Goal: Task Accomplishment & Management: Use online tool/utility

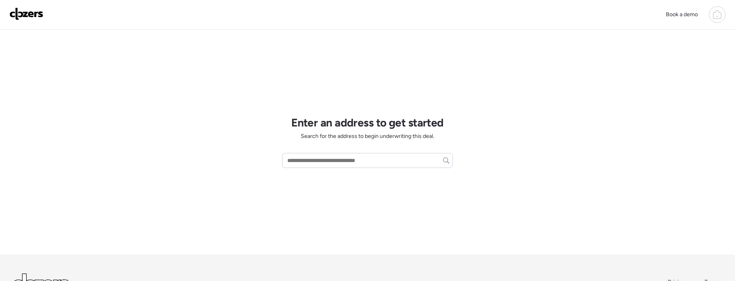
click at [720, 16] on icon at bounding box center [717, 14] width 9 height 9
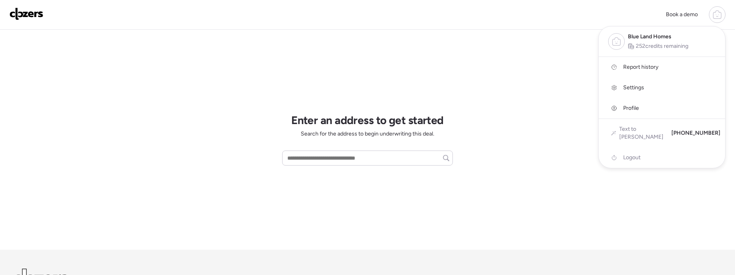
click at [634, 66] on span "Report history" at bounding box center [640, 67] width 35 height 8
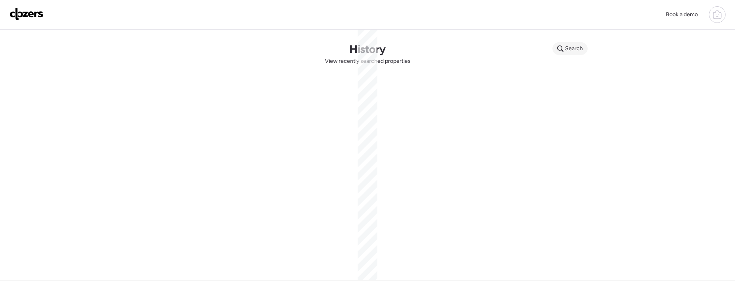
click at [575, 46] on span "Search" at bounding box center [574, 49] width 18 height 8
click at [582, 49] on input "text" at bounding box center [585, 49] width 58 height 11
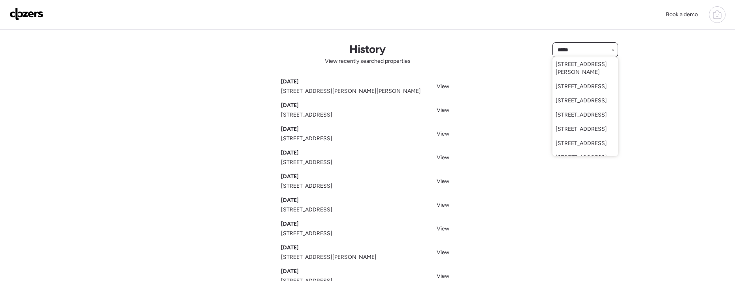
click at [585, 52] on input "*****" at bounding box center [585, 49] width 58 height 11
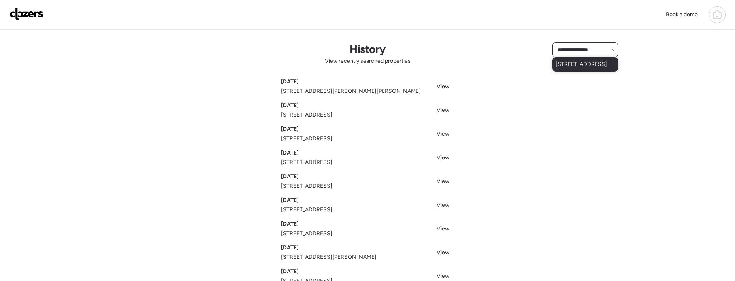
type input "**********"
click at [557, 68] on span "11795 Old Halls Ferry Rd, Florissant, MO, 63033" at bounding box center [581, 64] width 51 height 8
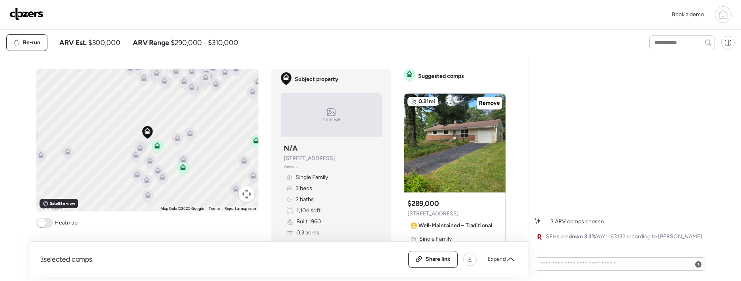
click at [44, 224] on span at bounding box center [44, 223] width 17 height 10
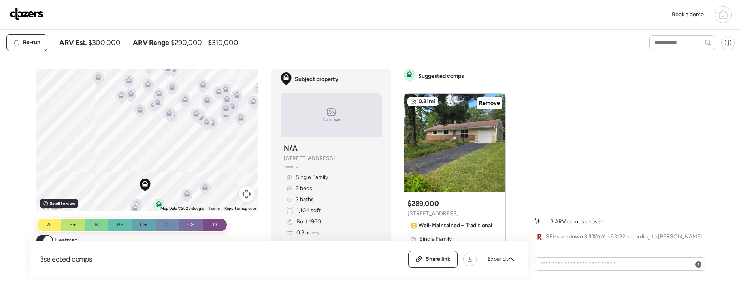
drag, startPoint x: 158, startPoint y: 97, endPoint x: 164, endPoint y: 139, distance: 42.4
click at [164, 146] on div "To activate drag with keyboard, press Alt + Enter. Once in keyboard drag state,…" at bounding box center [147, 140] width 223 height 143
click at [314, 161] on span "[STREET_ADDRESS]" at bounding box center [309, 159] width 51 height 8
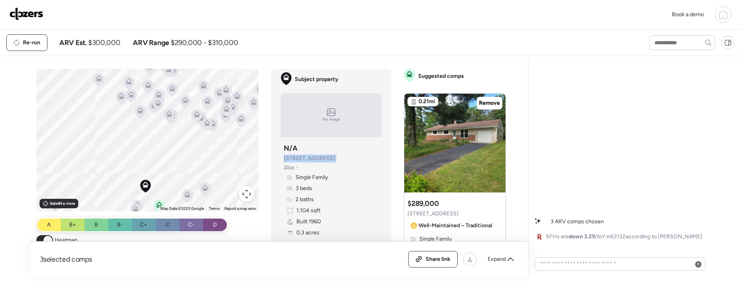
copy span "[STREET_ADDRESS]"
click at [492, 138] on div at bounding box center [496, 138] width 9 height 9
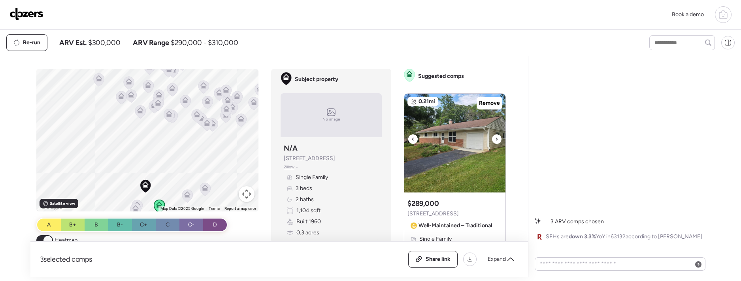
click at [492, 138] on div at bounding box center [496, 138] width 9 height 9
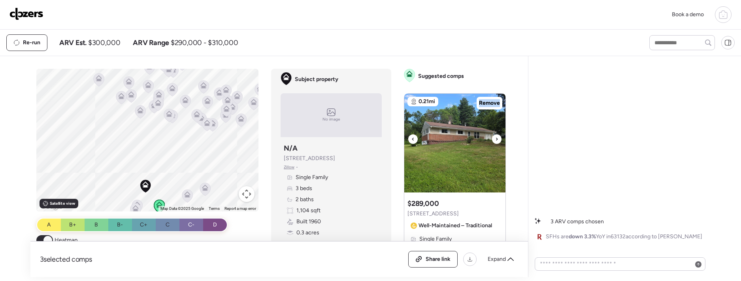
click at [495, 138] on icon at bounding box center [496, 138] width 3 height 9
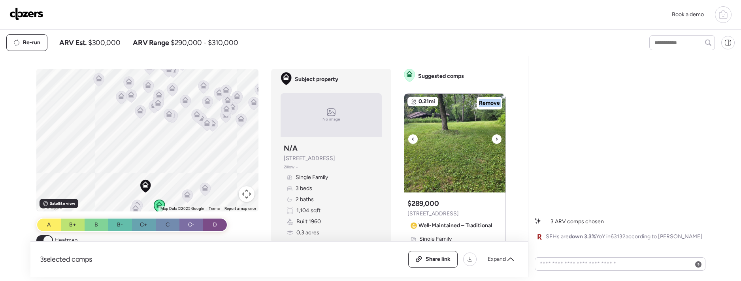
click at [495, 138] on icon at bounding box center [496, 138] width 3 height 9
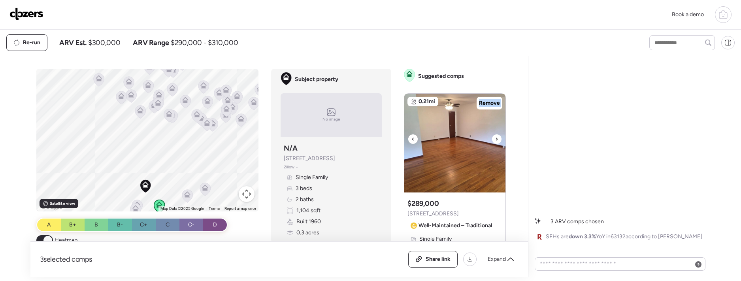
click at [495, 138] on icon at bounding box center [496, 138] width 3 height 9
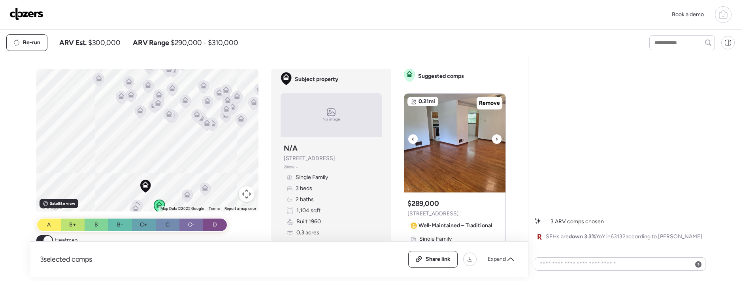
click at [495, 138] on icon at bounding box center [496, 138] width 3 height 9
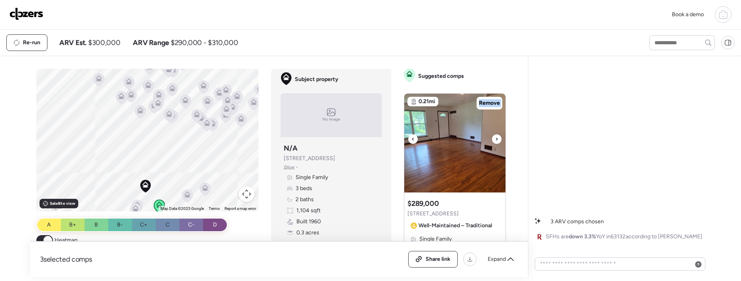
click at [495, 138] on icon at bounding box center [496, 138] width 3 height 9
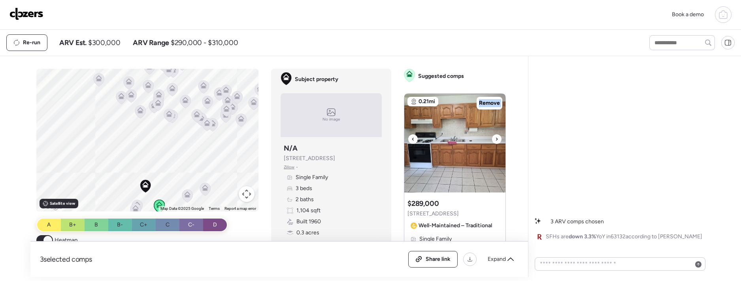
click at [495, 138] on icon at bounding box center [496, 138] width 3 height 9
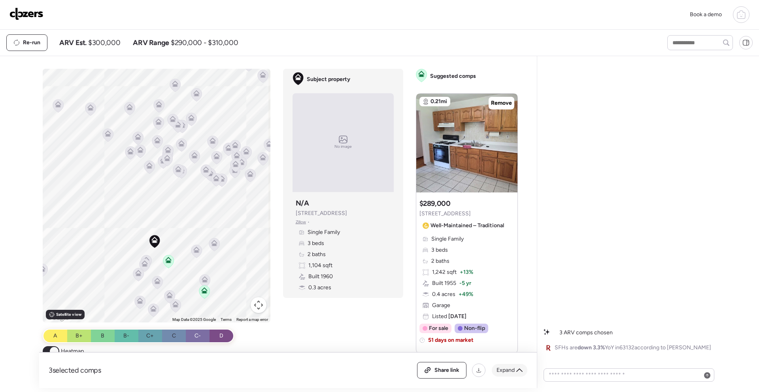
click at [515, 281] on div "Expand" at bounding box center [510, 370] width 36 height 13
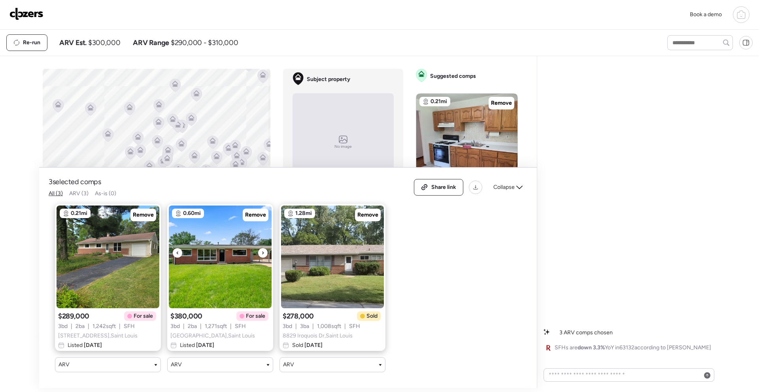
click at [263, 251] on icon at bounding box center [262, 252] width 3 height 9
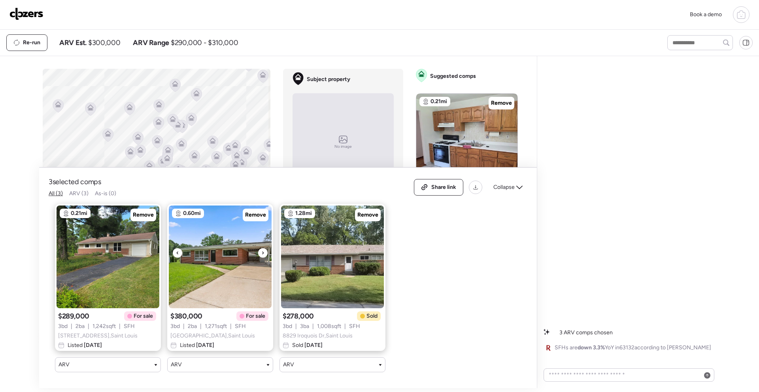
click at [264, 248] on icon at bounding box center [262, 252] width 3 height 9
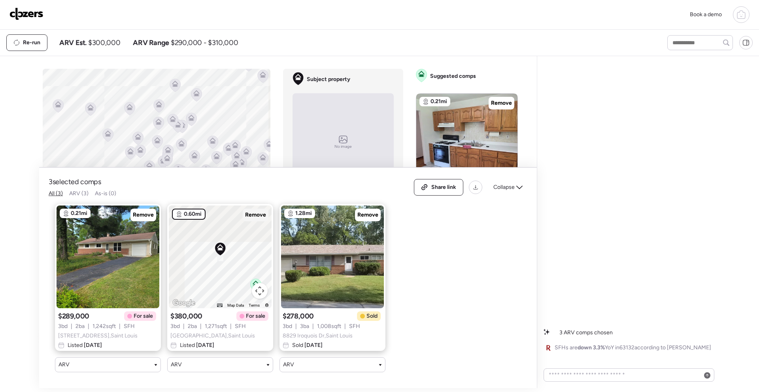
click at [261, 215] on div "Remove" at bounding box center [256, 215] width 26 height 13
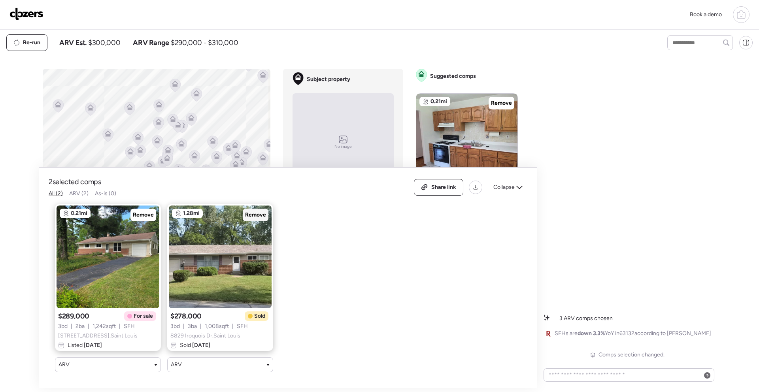
click at [257, 211] on span "Remove" at bounding box center [255, 215] width 21 height 8
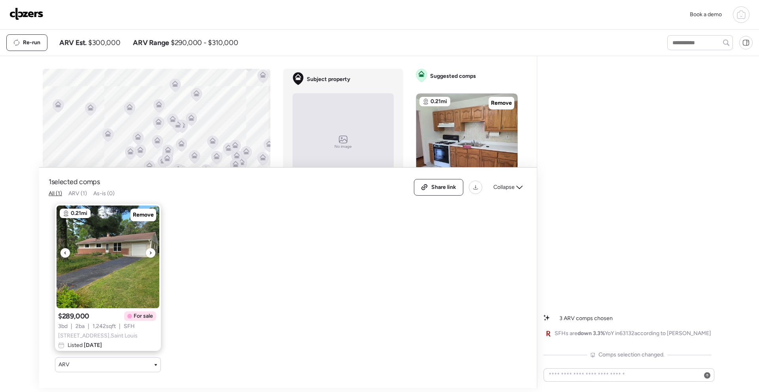
click at [151, 248] on icon at bounding box center [150, 252] width 3 height 9
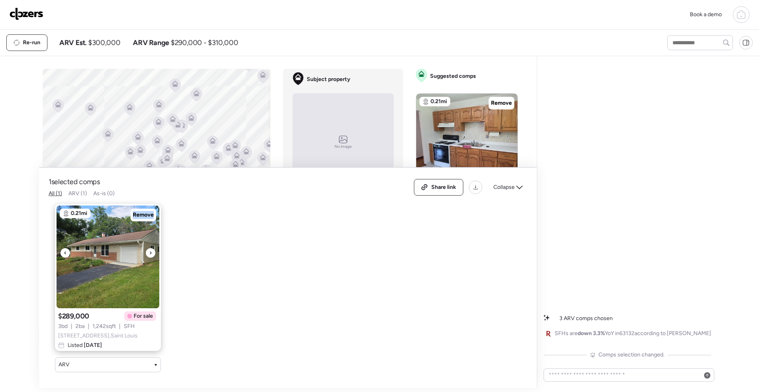
click at [151, 248] on icon at bounding box center [150, 252] width 3 height 9
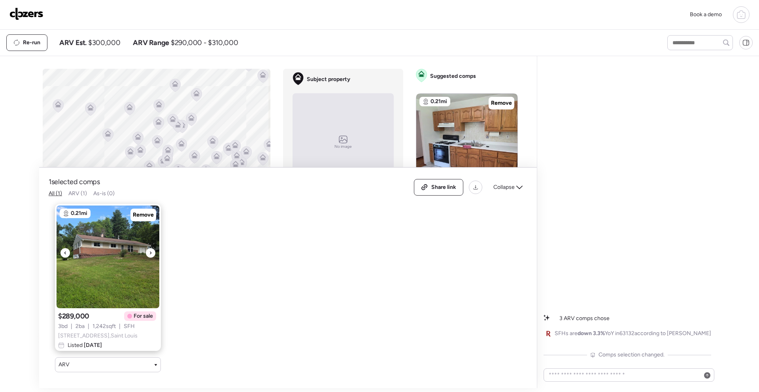
click at [152, 248] on div at bounding box center [150, 252] width 9 height 9
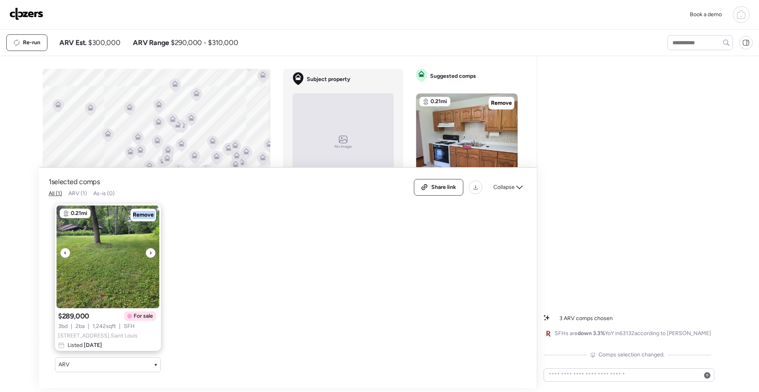
click at [152, 248] on div at bounding box center [150, 252] width 9 height 9
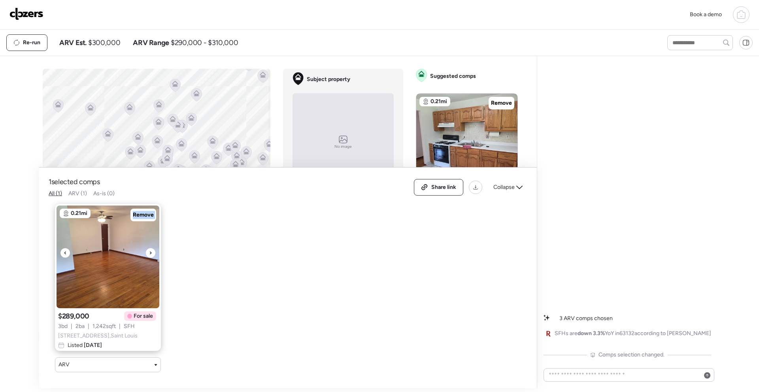
click at [152, 248] on div at bounding box center [150, 252] width 9 height 9
drag, startPoint x: 512, startPoint y: 179, endPoint x: 456, endPoint y: 182, distance: 56.6
click at [512, 183] on span "Collapse" at bounding box center [503, 187] width 21 height 8
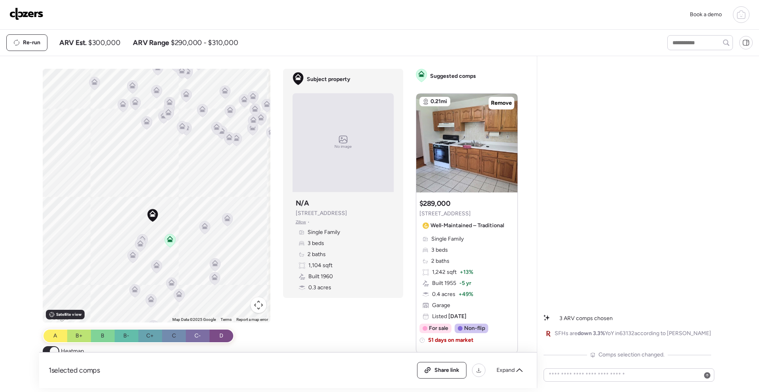
drag, startPoint x: 175, startPoint y: 233, endPoint x: 179, endPoint y: 181, distance: 51.5
click at [180, 172] on div "To activate drag with keyboard, press Alt + Enter. Once in keyboard drag state,…" at bounding box center [157, 196] width 228 height 254
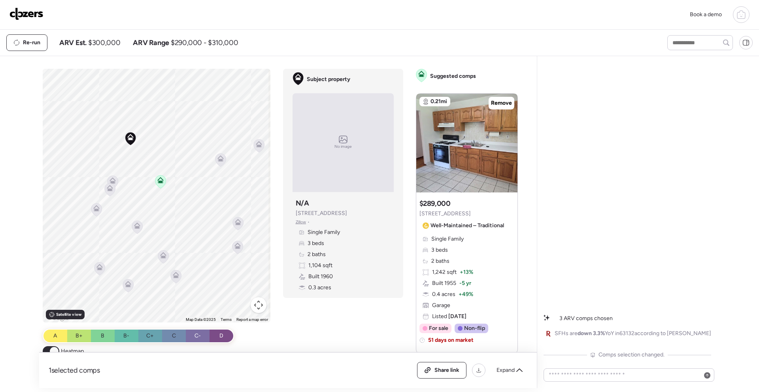
drag, startPoint x: 165, startPoint y: 174, endPoint x: 154, endPoint y: 160, distance: 18.0
click at [154, 160] on div "To activate drag with keyboard, press Alt + Enter. Once in keyboard drag state,…" at bounding box center [157, 196] width 228 height 254
click at [210, 146] on icon at bounding box center [213, 147] width 6 height 6
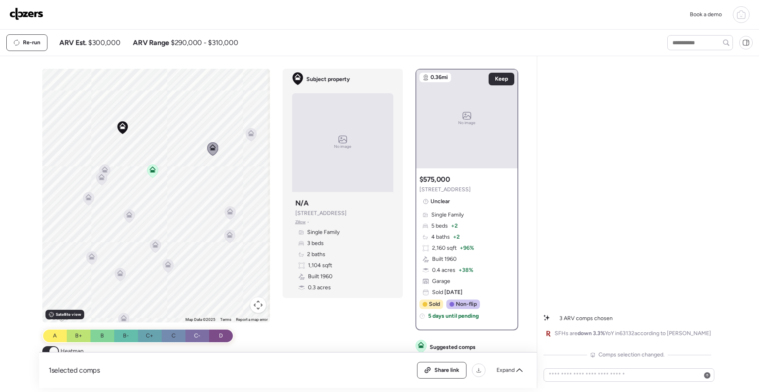
click at [151, 168] on icon at bounding box center [152, 168] width 6 height 4
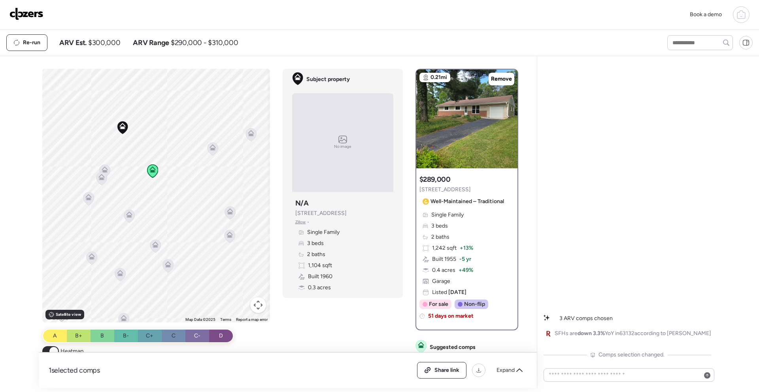
click at [103, 168] on icon at bounding box center [105, 168] width 6 height 4
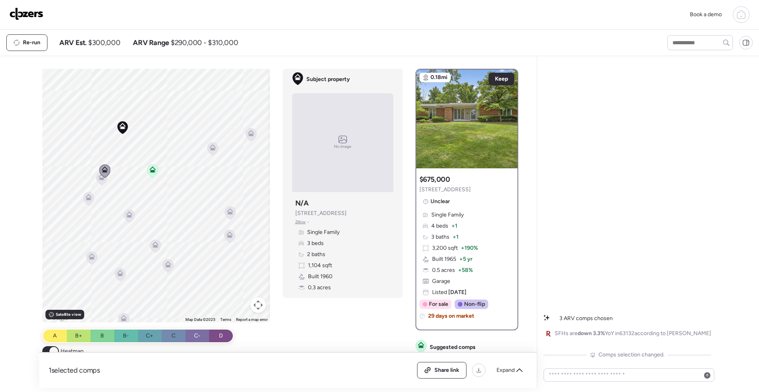
click at [100, 175] on icon at bounding box center [104, 171] width 11 height 13
click at [99, 180] on icon at bounding box center [101, 177] width 6 height 6
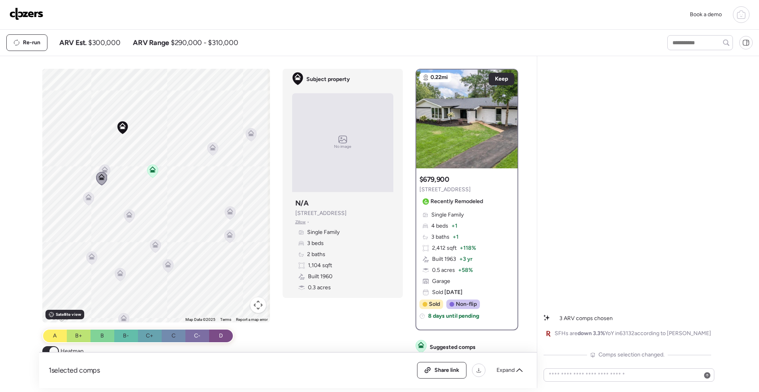
click at [84, 202] on icon at bounding box center [88, 198] width 11 height 13
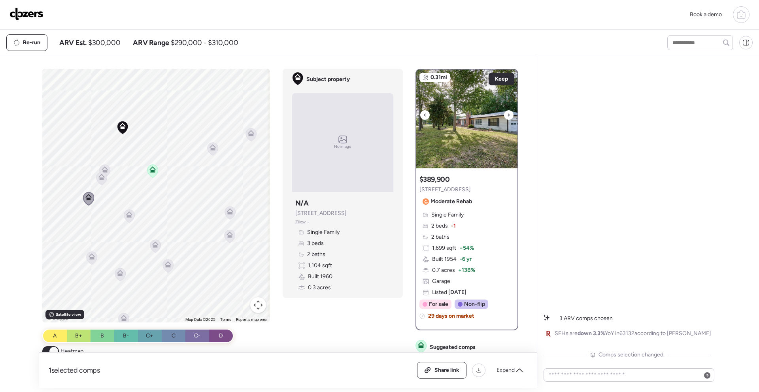
click at [507, 114] on icon at bounding box center [508, 114] width 3 height 9
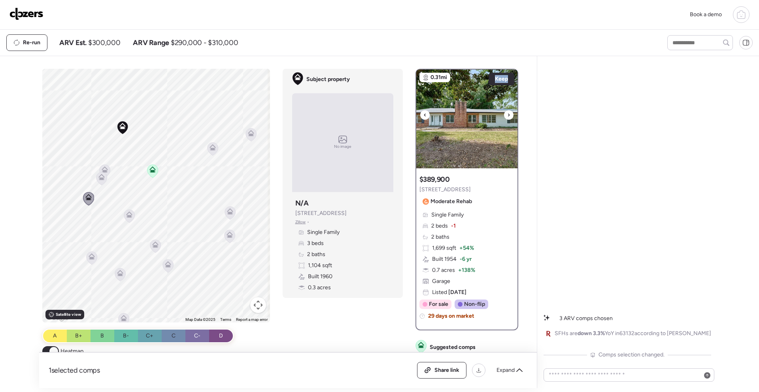
click at [507, 114] on icon at bounding box center [508, 114] width 3 height 9
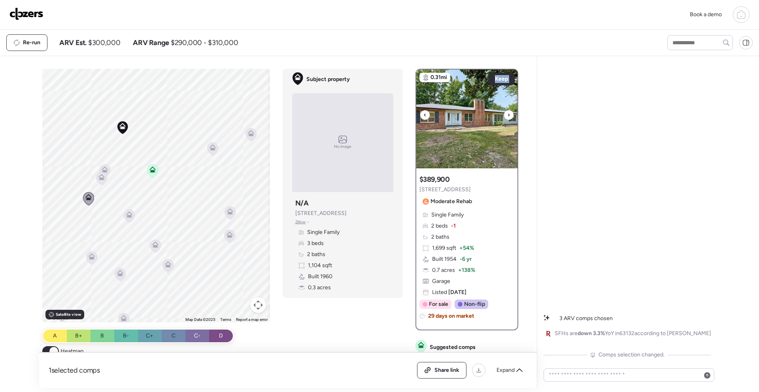
click at [507, 114] on icon at bounding box center [508, 114] width 3 height 9
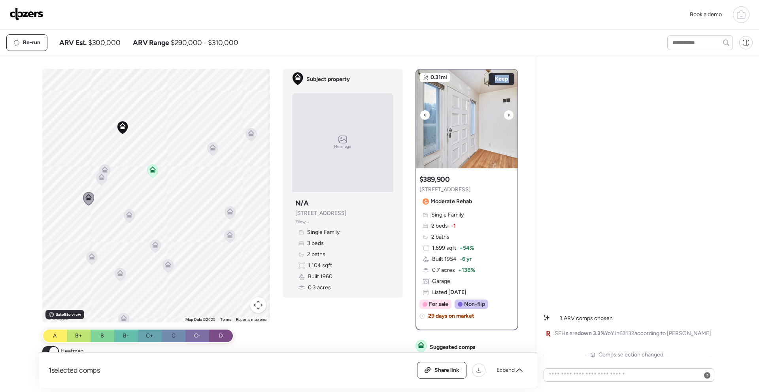
click at [507, 114] on icon at bounding box center [508, 114] width 3 height 9
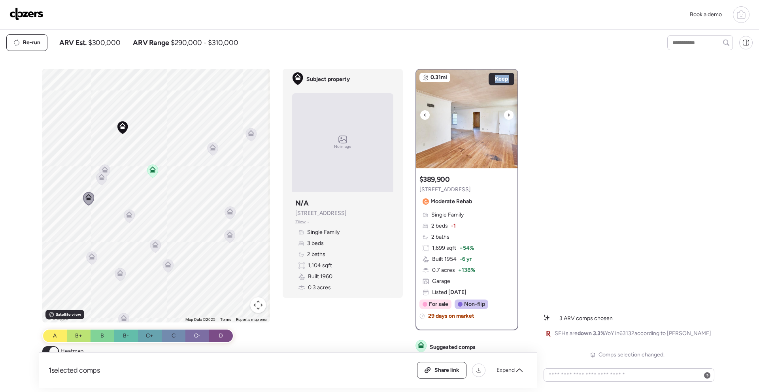
click at [507, 114] on icon at bounding box center [508, 114] width 3 height 9
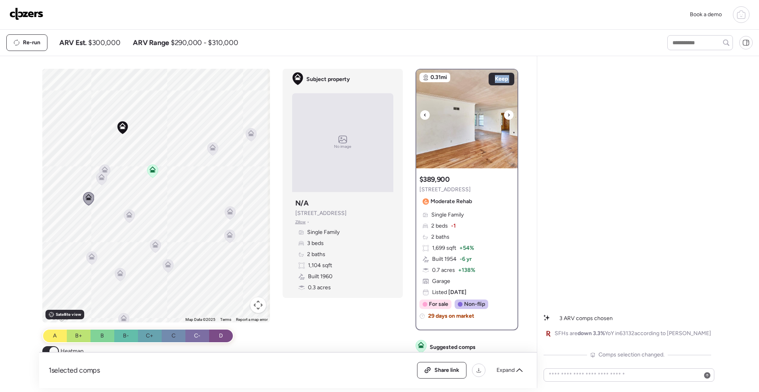
click at [507, 114] on icon at bounding box center [508, 114] width 3 height 9
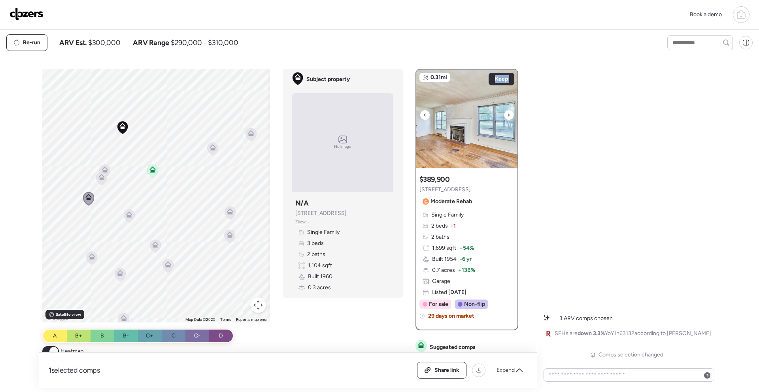
click at [507, 114] on icon at bounding box center [508, 114] width 3 height 9
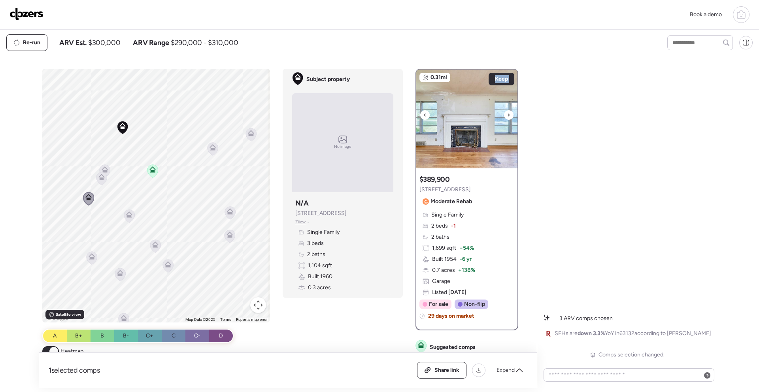
click at [507, 114] on icon at bounding box center [508, 114] width 3 height 9
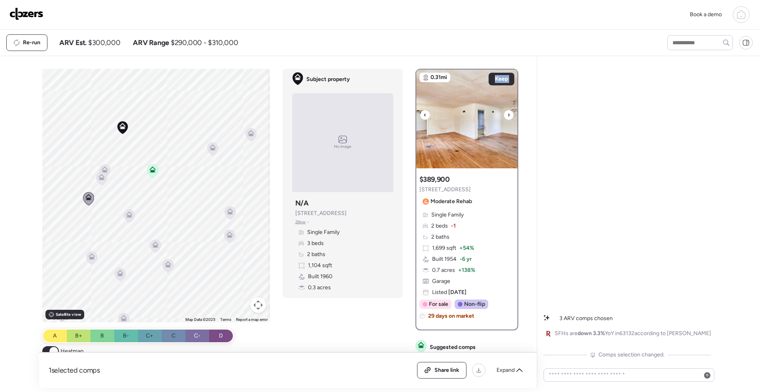
click at [507, 114] on icon at bounding box center [508, 114] width 3 height 9
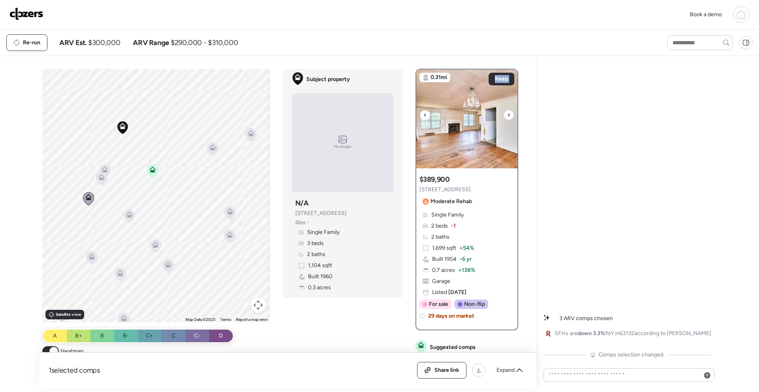
click at [507, 114] on icon at bounding box center [508, 114] width 3 height 9
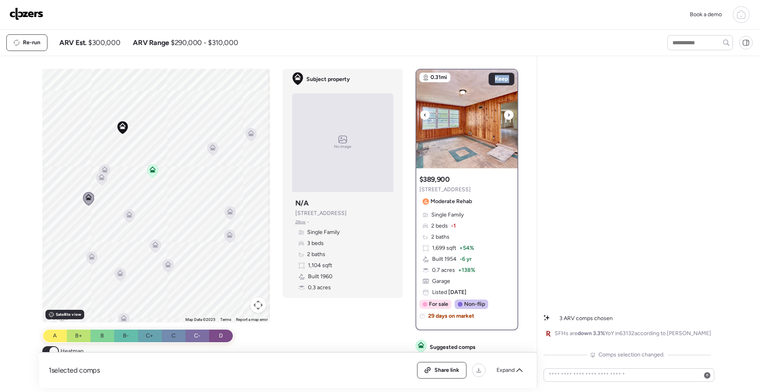
click at [507, 114] on icon at bounding box center [508, 114] width 3 height 9
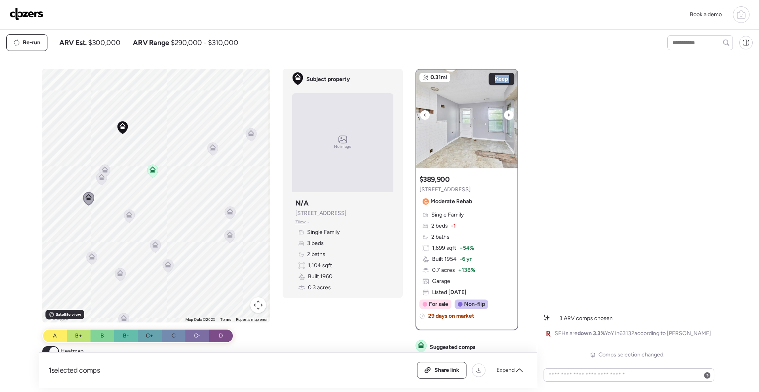
click at [507, 114] on icon at bounding box center [508, 114] width 3 height 9
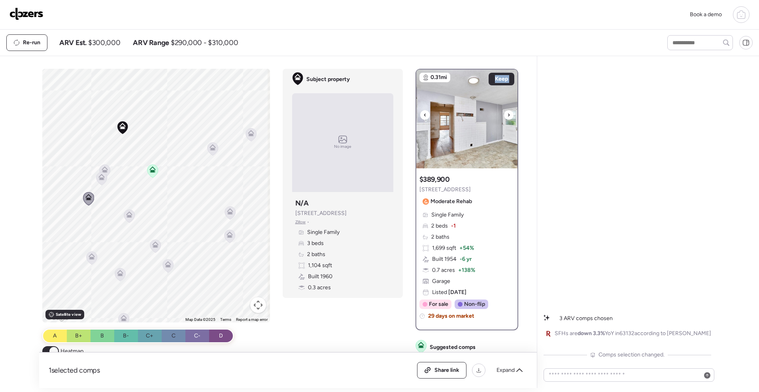
click at [504, 89] on img at bounding box center [466, 119] width 101 height 99
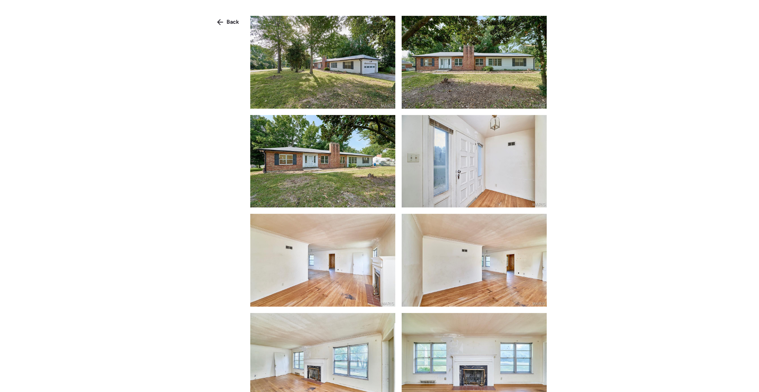
click at [501, 75] on img at bounding box center [474, 62] width 145 height 93
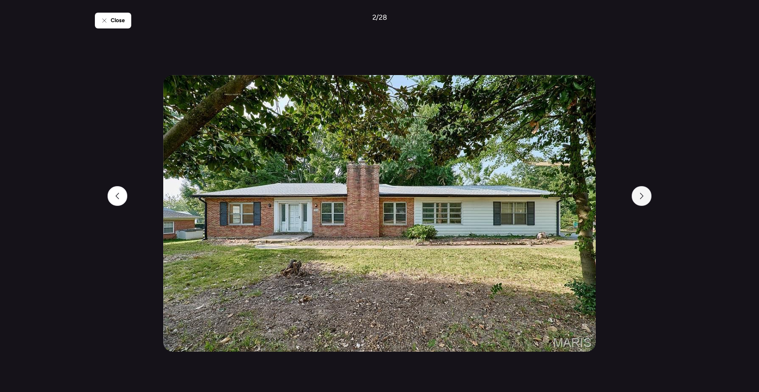
click at [637, 200] on div at bounding box center [642, 196] width 20 height 20
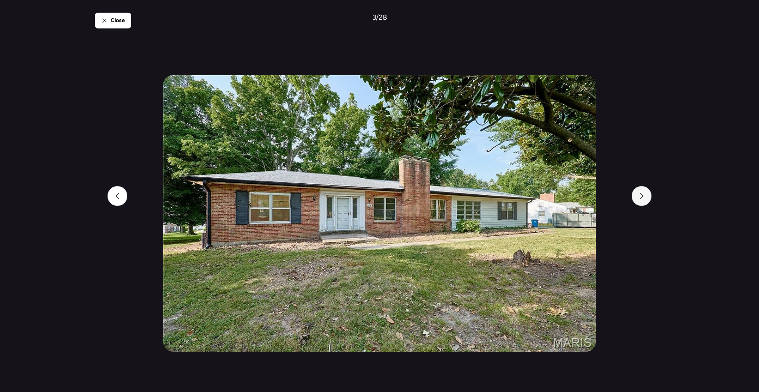
click at [638, 200] on div at bounding box center [642, 196] width 20 height 20
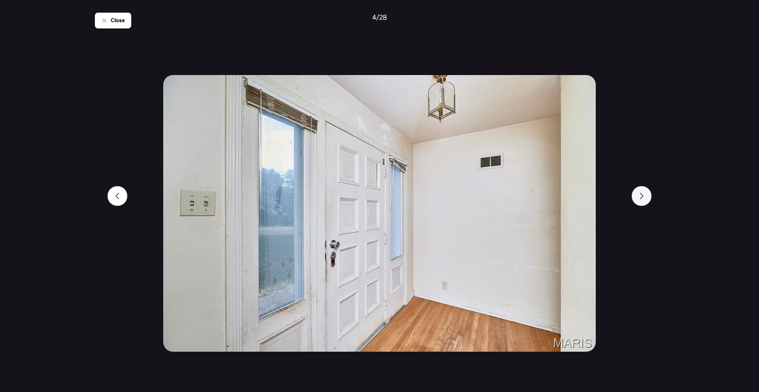
click at [638, 200] on div at bounding box center [642, 196] width 20 height 20
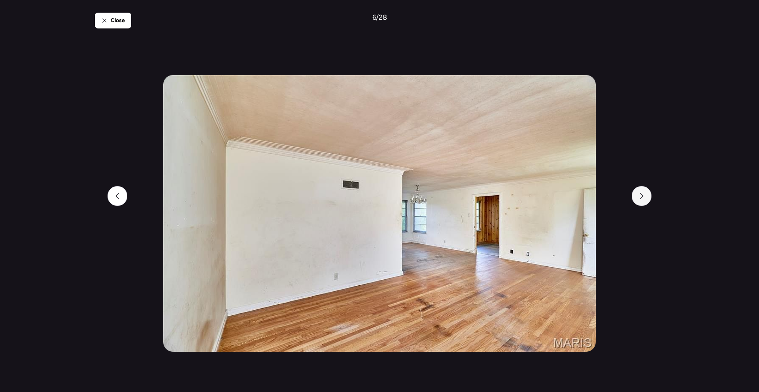
click at [638, 200] on div at bounding box center [642, 196] width 20 height 20
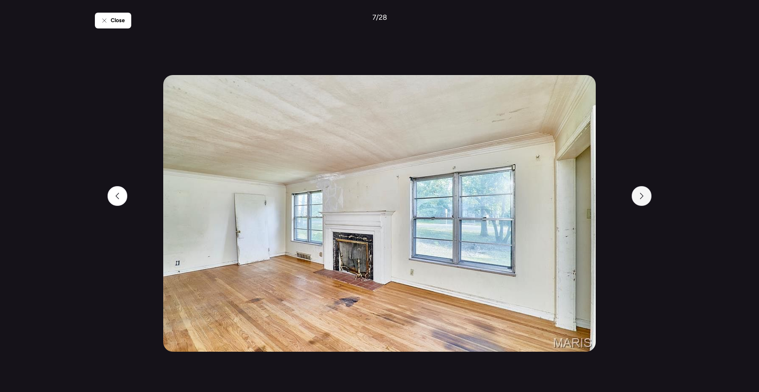
click at [638, 200] on div at bounding box center [642, 196] width 20 height 20
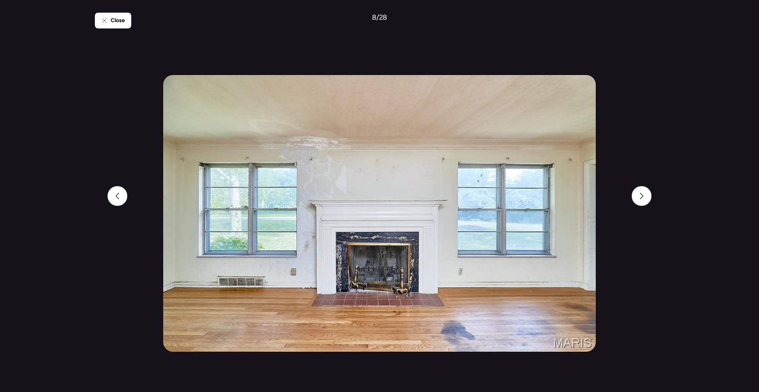
click at [123, 31] on div "Close 8 / 28" at bounding box center [379, 196] width 569 height 392
click at [120, 25] on div "Close" at bounding box center [113, 21] width 36 height 16
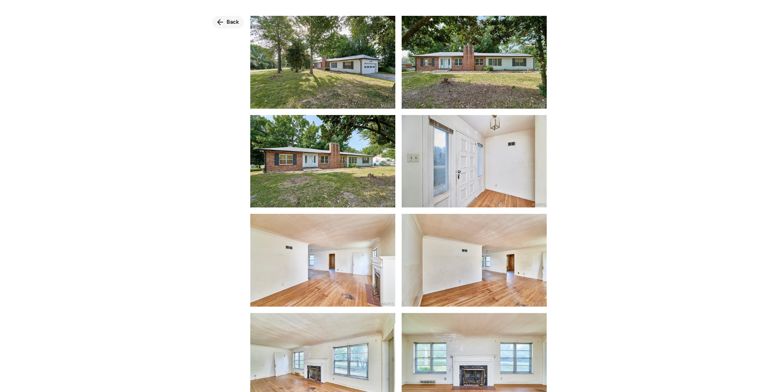
click at [231, 23] on span "Back" at bounding box center [232, 22] width 13 height 8
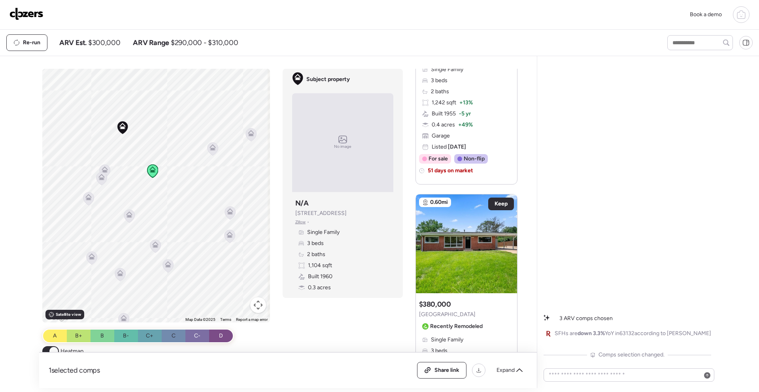
scroll to position [451, 0]
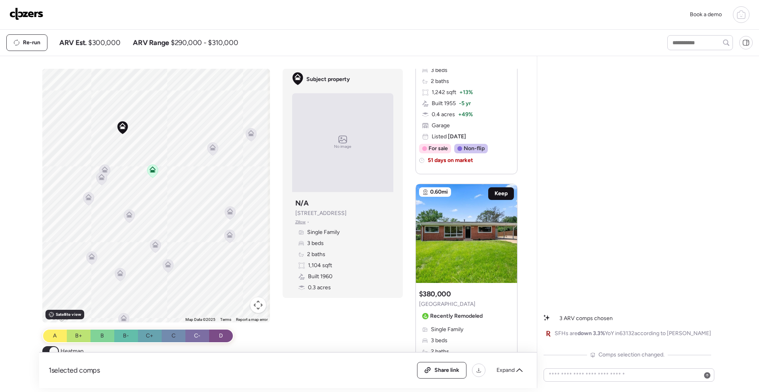
click at [494, 191] on span "Keep" at bounding box center [500, 194] width 13 height 8
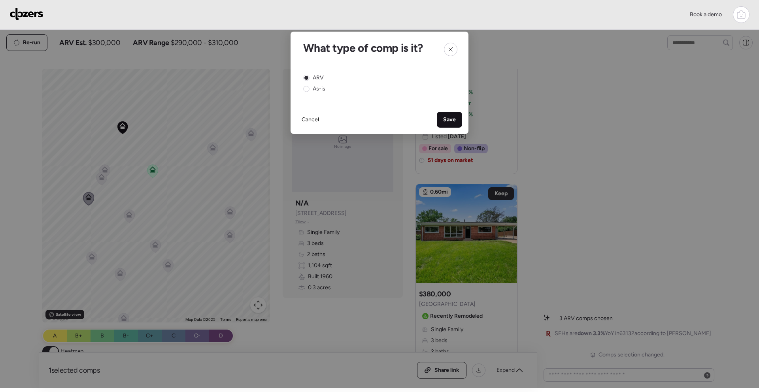
click at [451, 117] on span "Save" at bounding box center [449, 120] width 13 height 8
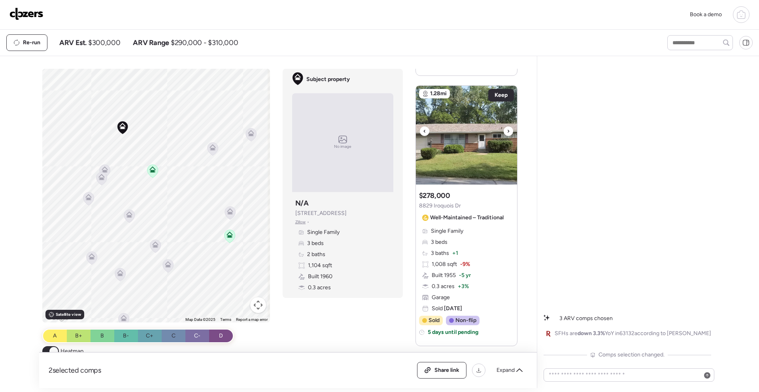
scroll to position [846, 0]
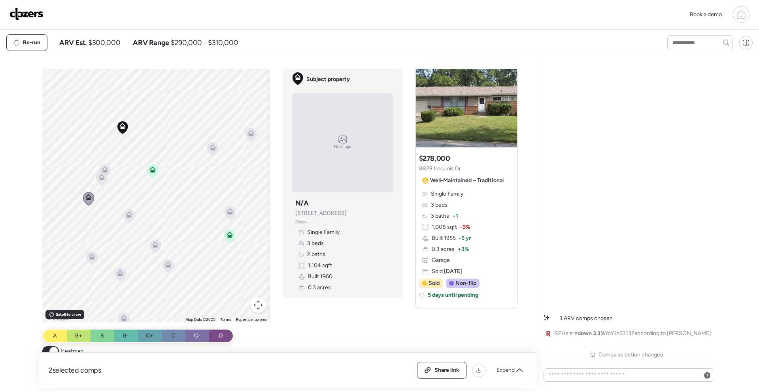
click at [126, 217] on icon at bounding box center [128, 216] width 5 height 2
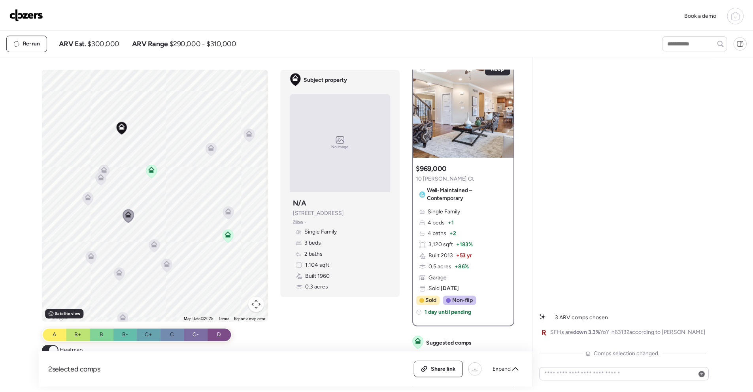
scroll to position [0, 0]
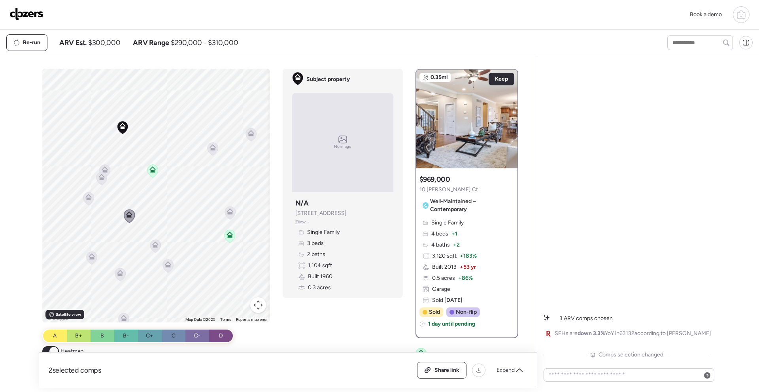
click at [152, 243] on icon at bounding box center [155, 243] width 6 height 4
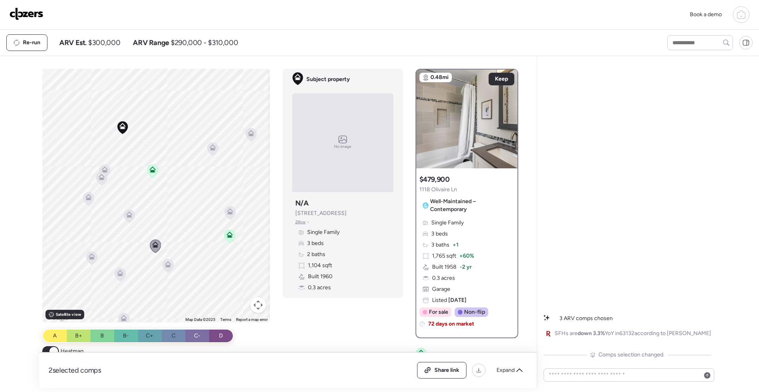
click at [128, 209] on div "To activate drag with keyboard, press Alt + Enter. Once in keyboard drag state,…" at bounding box center [156, 196] width 228 height 254
click at [126, 215] on icon at bounding box center [129, 214] width 6 height 6
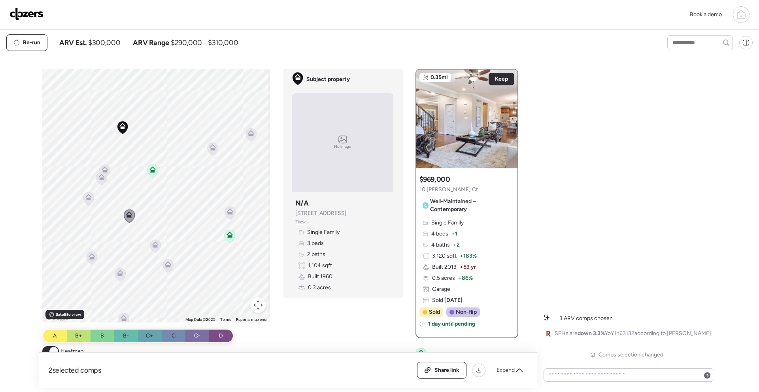
click at [121, 126] on icon at bounding box center [122, 126] width 6 height 6
click at [207, 148] on icon at bounding box center [212, 149] width 11 height 13
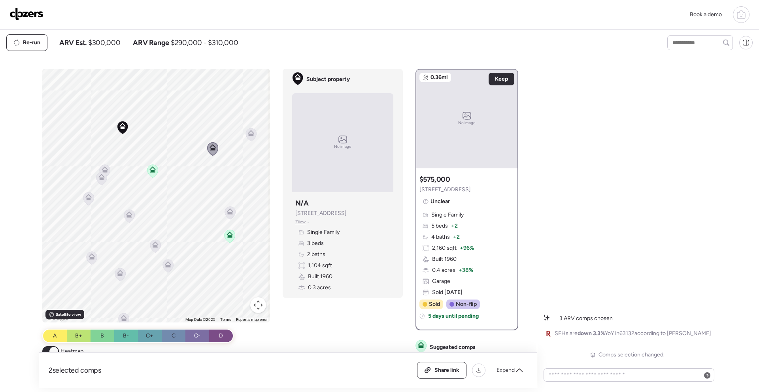
click at [248, 136] on icon at bounding box center [250, 134] width 11 height 13
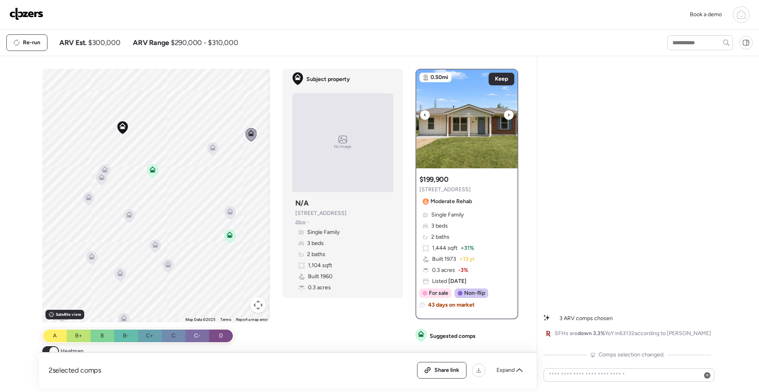
click at [507, 117] on icon at bounding box center [508, 114] width 3 height 9
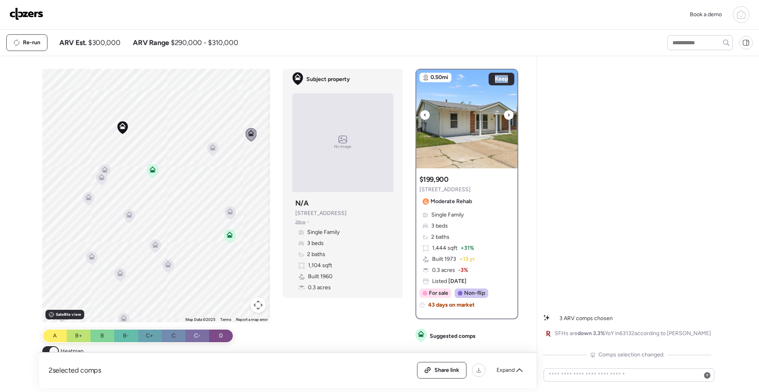
click at [507, 117] on icon at bounding box center [508, 114] width 3 height 9
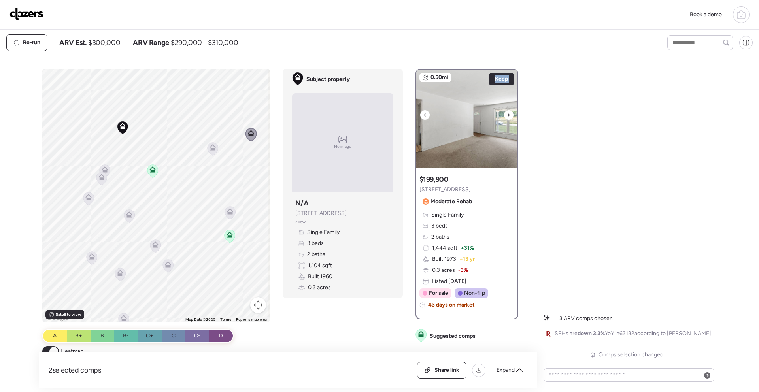
click at [507, 117] on icon at bounding box center [508, 114] width 3 height 9
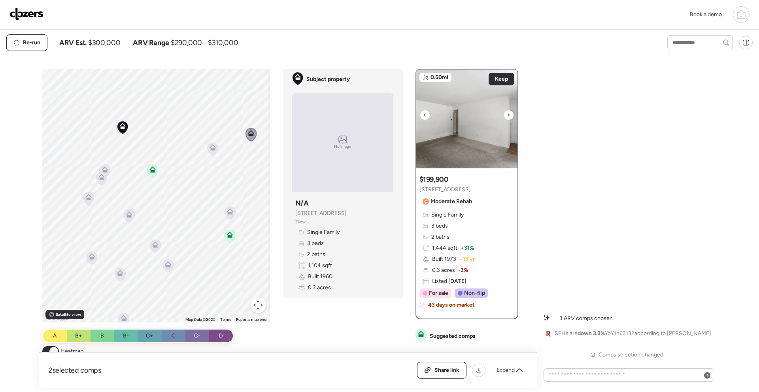
click at [507, 118] on icon at bounding box center [508, 114] width 3 height 9
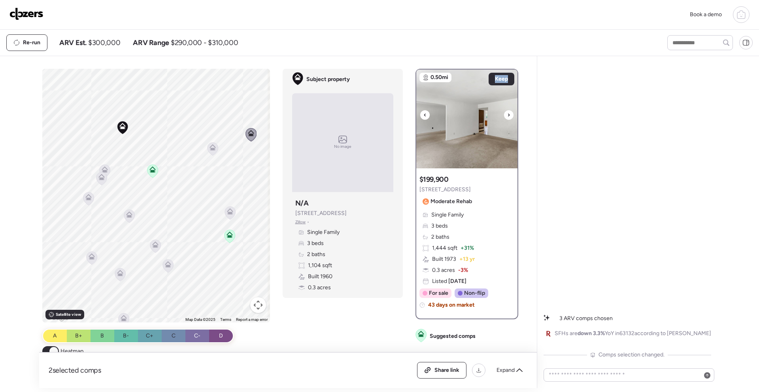
click at [507, 118] on icon at bounding box center [508, 114] width 3 height 9
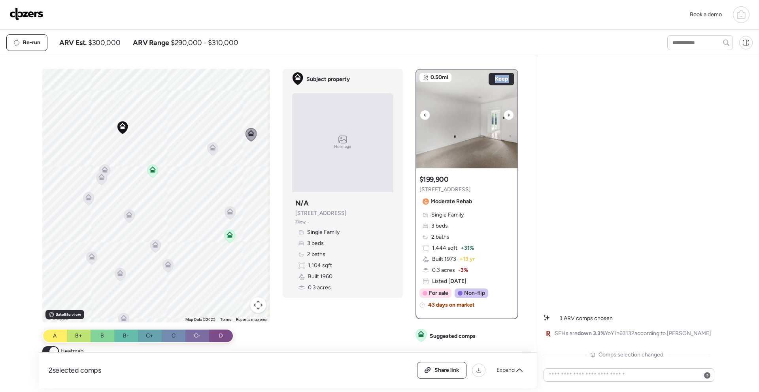
click at [504, 118] on div at bounding box center [508, 114] width 9 height 9
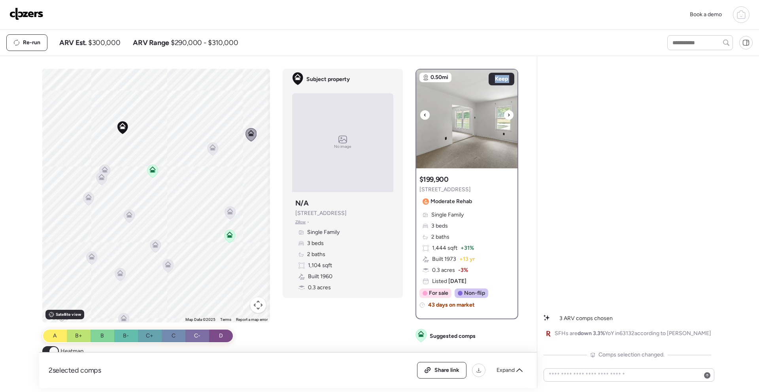
click at [504, 118] on div at bounding box center [508, 114] width 9 height 9
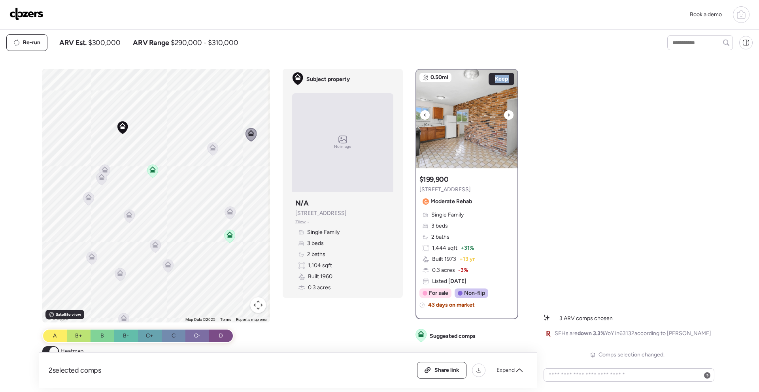
click at [504, 118] on div at bounding box center [508, 114] width 9 height 9
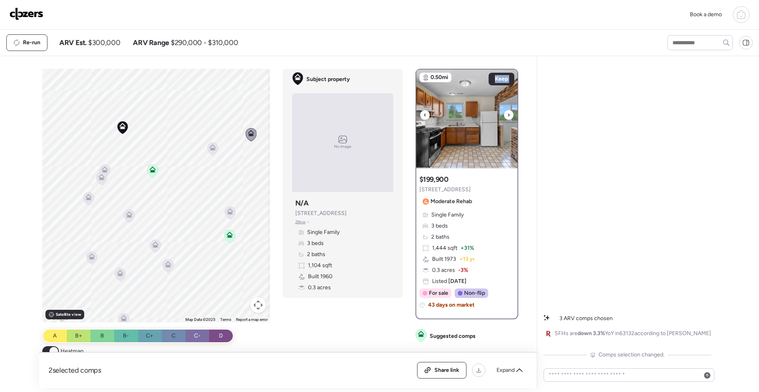
click at [504, 118] on div at bounding box center [508, 114] width 9 height 9
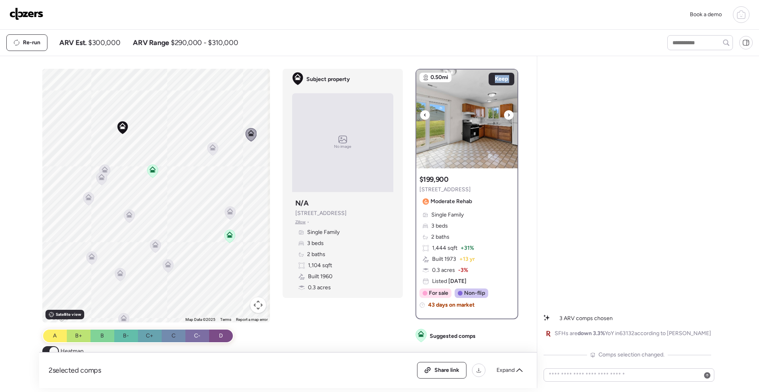
click at [504, 118] on div at bounding box center [508, 114] width 9 height 9
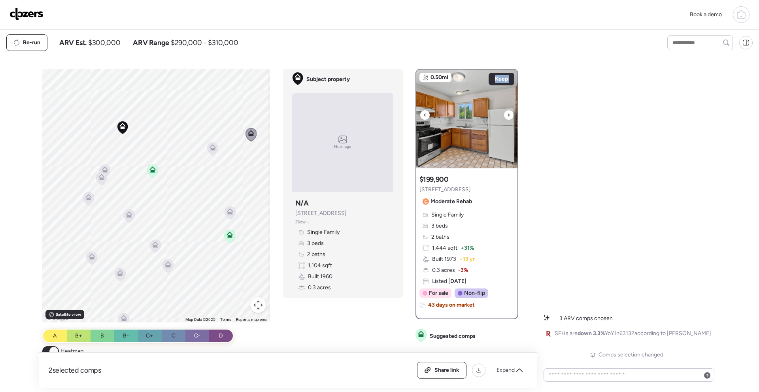
drag, startPoint x: 502, startPoint y: 118, endPoint x: 421, endPoint y: 139, distance: 84.5
click at [504, 119] on div at bounding box center [508, 114] width 9 height 9
click at [87, 200] on icon at bounding box center [88, 199] width 5 height 2
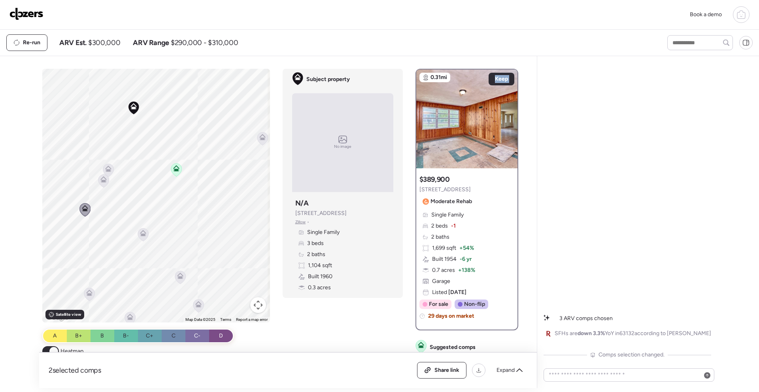
click at [101, 180] on icon at bounding box center [103, 181] width 5 height 2
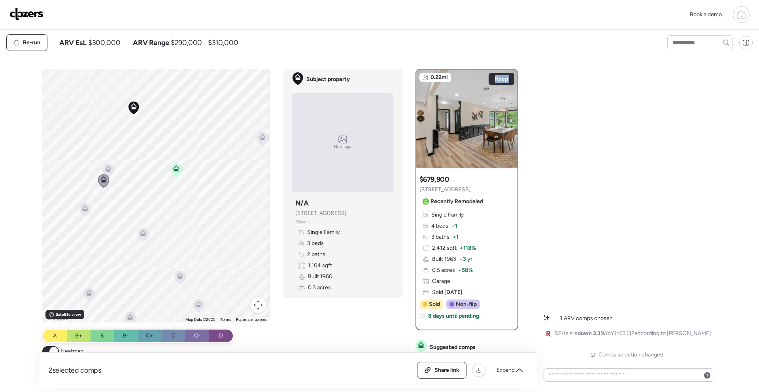
click at [105, 171] on icon at bounding box center [108, 169] width 6 height 6
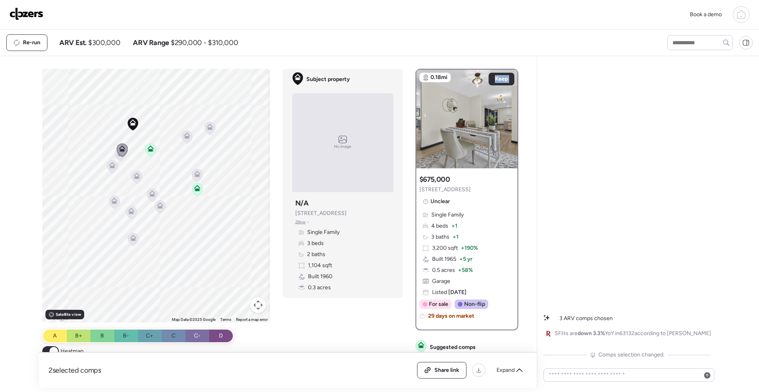
drag, startPoint x: 181, startPoint y: 173, endPoint x: 166, endPoint y: 158, distance: 21.5
click at [170, 146] on div "To activate drag with keyboard, press Alt + Enter. Once in keyboard drag state,…" at bounding box center [156, 196] width 228 height 254
click at [156, 204] on icon at bounding box center [161, 205] width 11 height 13
click at [159, 205] on icon at bounding box center [161, 205] width 5 height 2
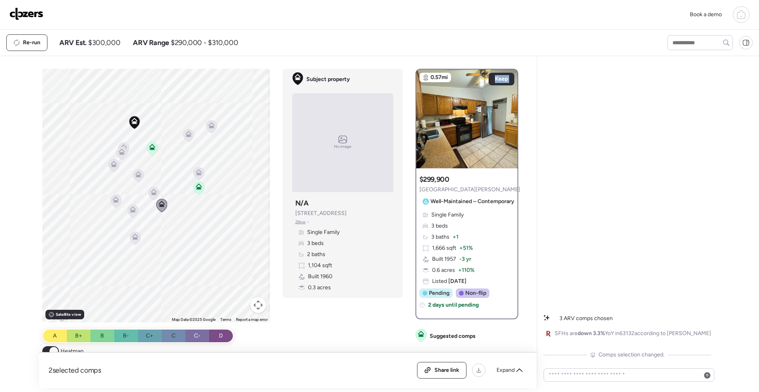
click at [130, 207] on icon at bounding box center [133, 209] width 6 height 6
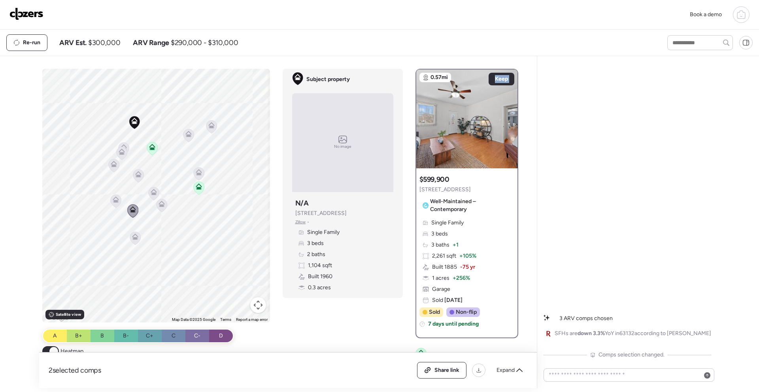
click at [113, 201] on icon at bounding box center [116, 199] width 6 height 6
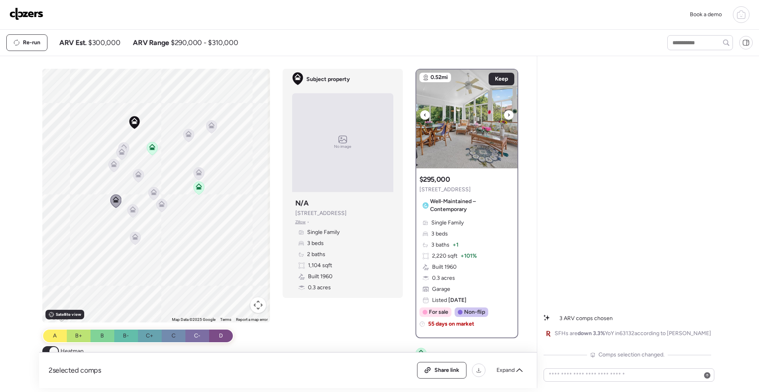
click at [507, 115] on icon at bounding box center [508, 114] width 3 height 9
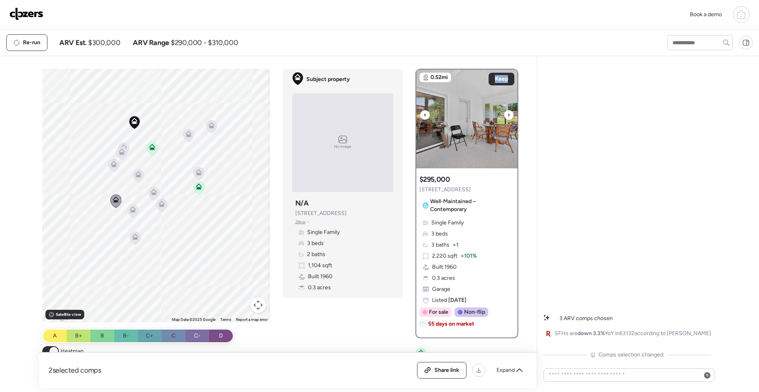
click at [507, 115] on icon at bounding box center [508, 114] width 3 height 9
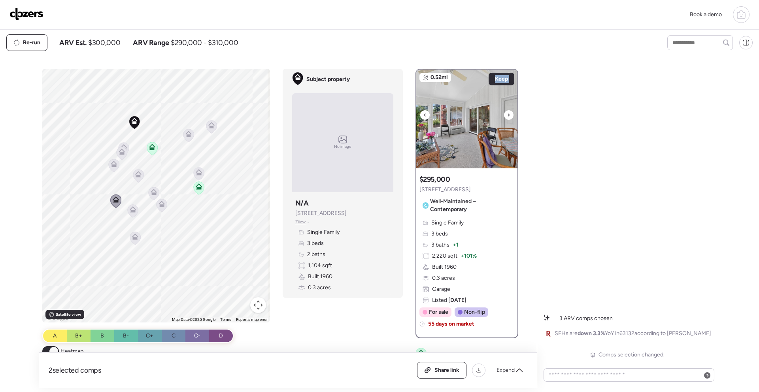
click at [507, 115] on icon at bounding box center [508, 114] width 3 height 9
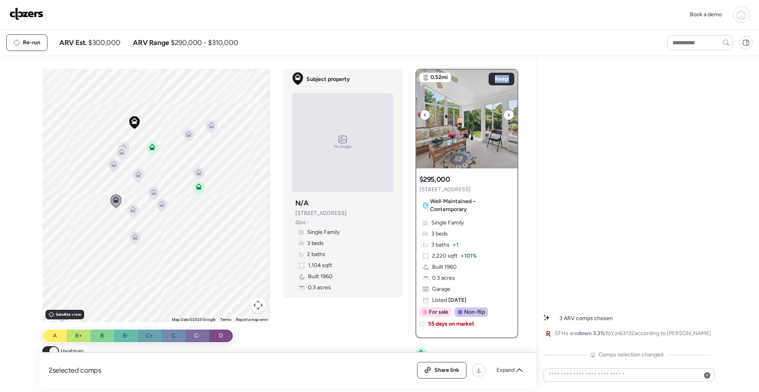
click at [507, 115] on icon at bounding box center [508, 114] width 3 height 9
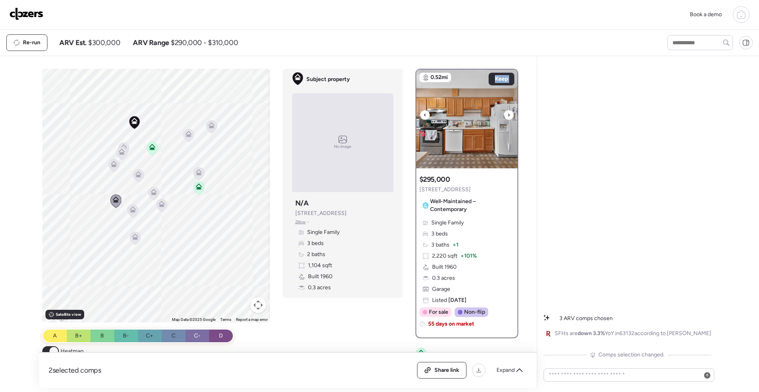
click at [507, 115] on icon at bounding box center [508, 114] width 3 height 9
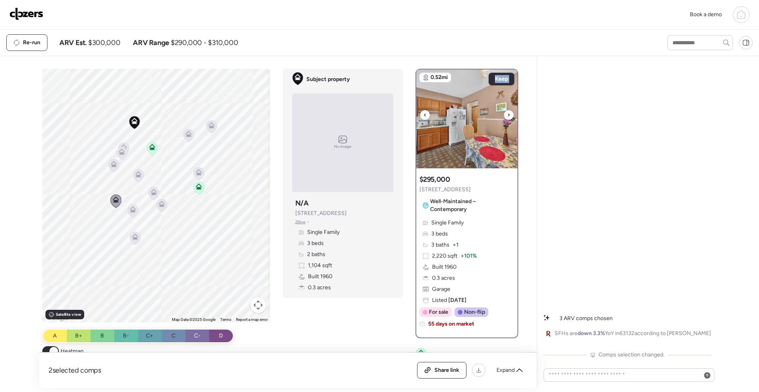
click at [507, 115] on icon at bounding box center [508, 114] width 3 height 9
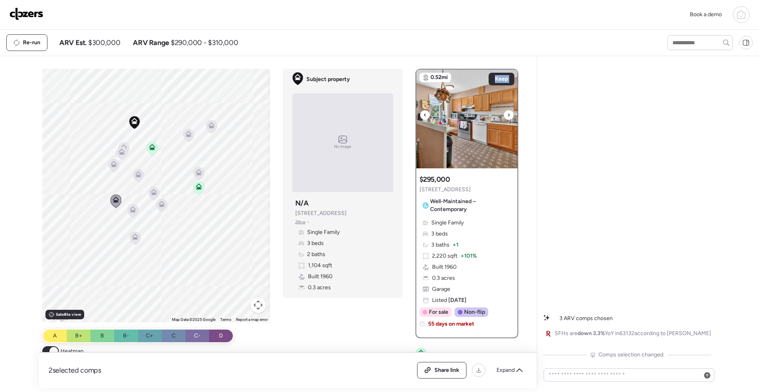
click at [507, 115] on icon at bounding box center [508, 114] width 3 height 9
click at [498, 74] on div "Keep" at bounding box center [502, 79] width 26 height 13
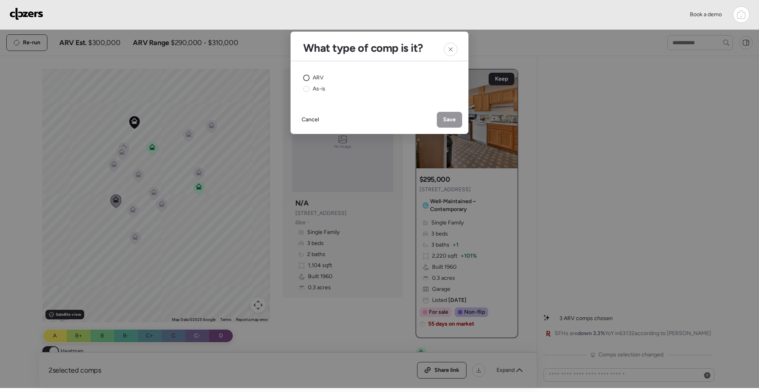
click at [317, 77] on span "ARV" at bounding box center [318, 78] width 11 height 8
drag, startPoint x: 455, startPoint y: 119, endPoint x: 456, endPoint y: 85, distance: 33.2
click at [455, 119] on span "Save" at bounding box center [449, 120] width 13 height 8
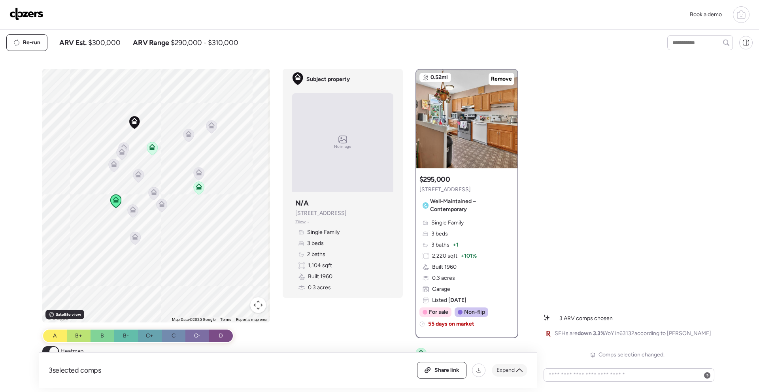
click at [506, 281] on span "Expand" at bounding box center [505, 370] width 18 height 8
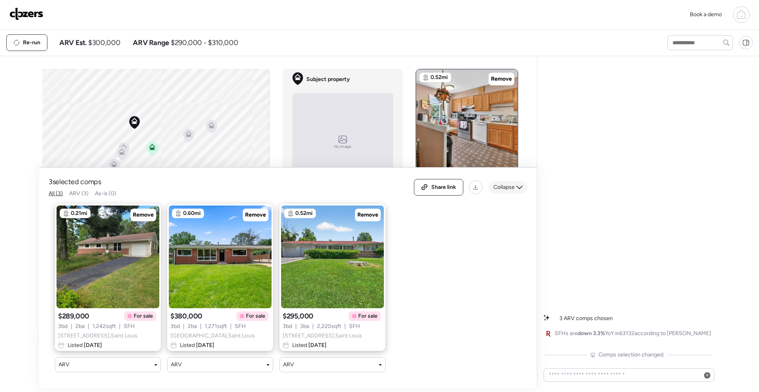
click at [521, 184] on icon at bounding box center [519, 187] width 6 height 6
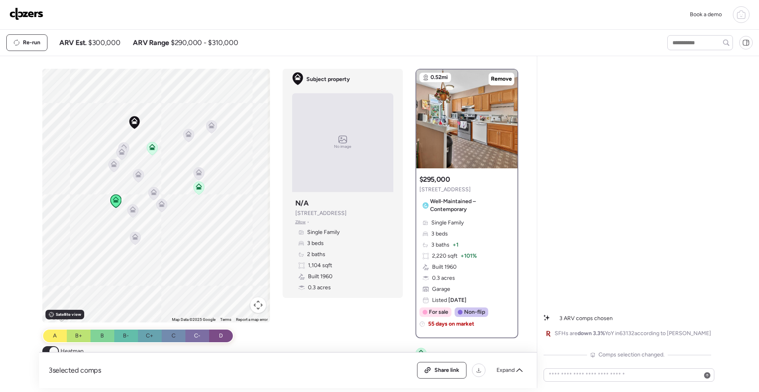
click at [82, 281] on span "3 selected comps" at bounding box center [75, 370] width 53 height 9
click at [515, 281] on div "Expand" at bounding box center [510, 370] width 36 height 13
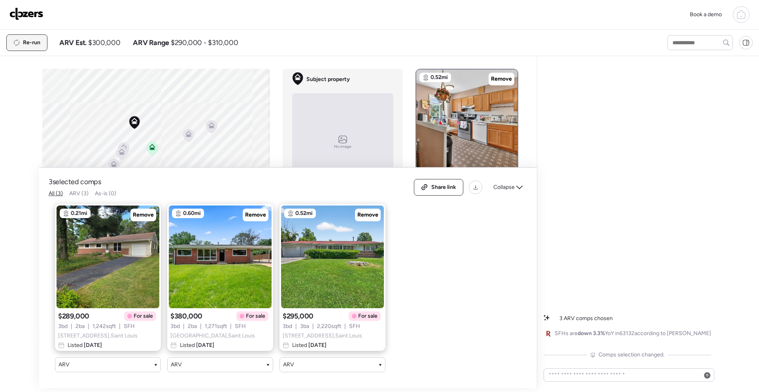
click at [30, 44] on span "Re-run" at bounding box center [31, 43] width 17 height 8
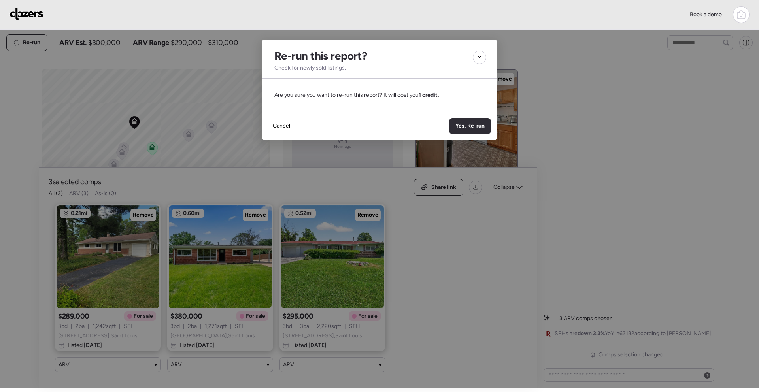
click at [478, 126] on span "Yes, Re-run" at bounding box center [469, 126] width 29 height 8
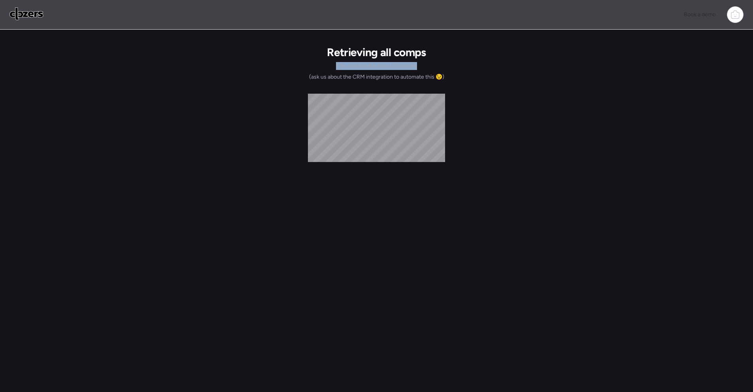
drag, startPoint x: 382, startPoint y: 62, endPoint x: 417, endPoint y: 63, distance: 34.8
click at [417, 63] on div "Retrieving all comps This should take about 5 minutes (ask us about the CRM int…" at bounding box center [376, 63] width 135 height 36
